Goal: Transaction & Acquisition: Book appointment/travel/reservation

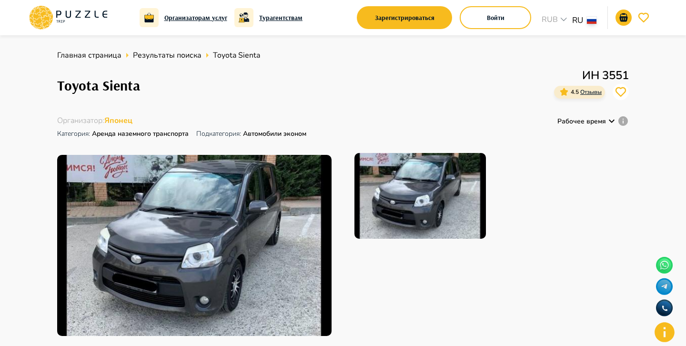
click at [345, 150] on div "Главная страница Результаты поиска Toyota Sienta Toyota Sienta ИН 3551 4.5 Отзы…" at bounding box center [343, 194] width 572 height 288
click at [271, 223] on img at bounding box center [194, 245] width 274 height 181
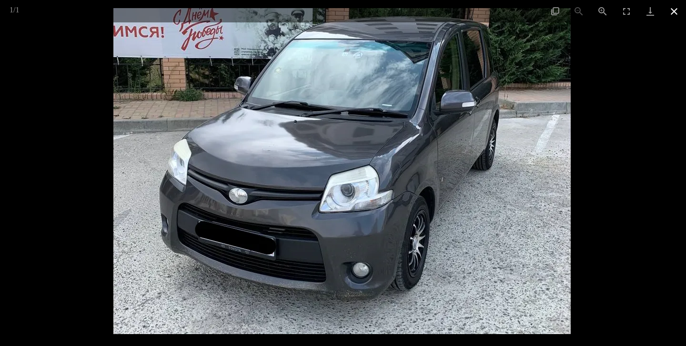
click at [675, 10] on button "Close gallery" at bounding box center [674, 11] width 24 height 22
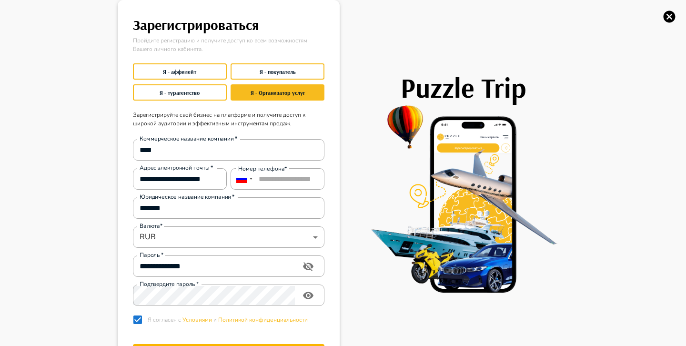
click at [337, 145] on div "**********" at bounding box center [229, 198] width 222 height 397
